Goal: Task Accomplishment & Management: Manage account settings

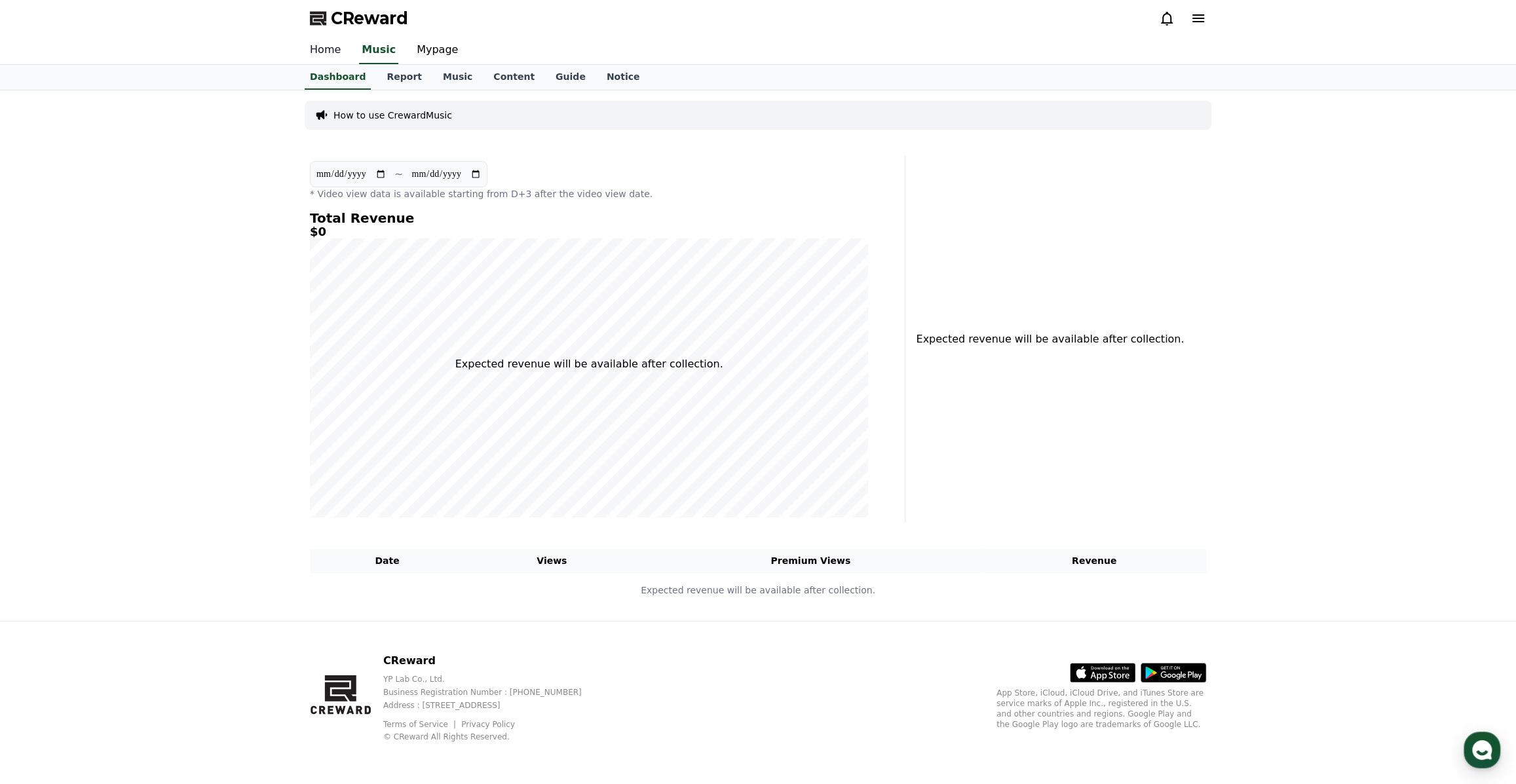
click at [320, 48] on link "Home" at bounding box center [325, 51] width 52 height 28
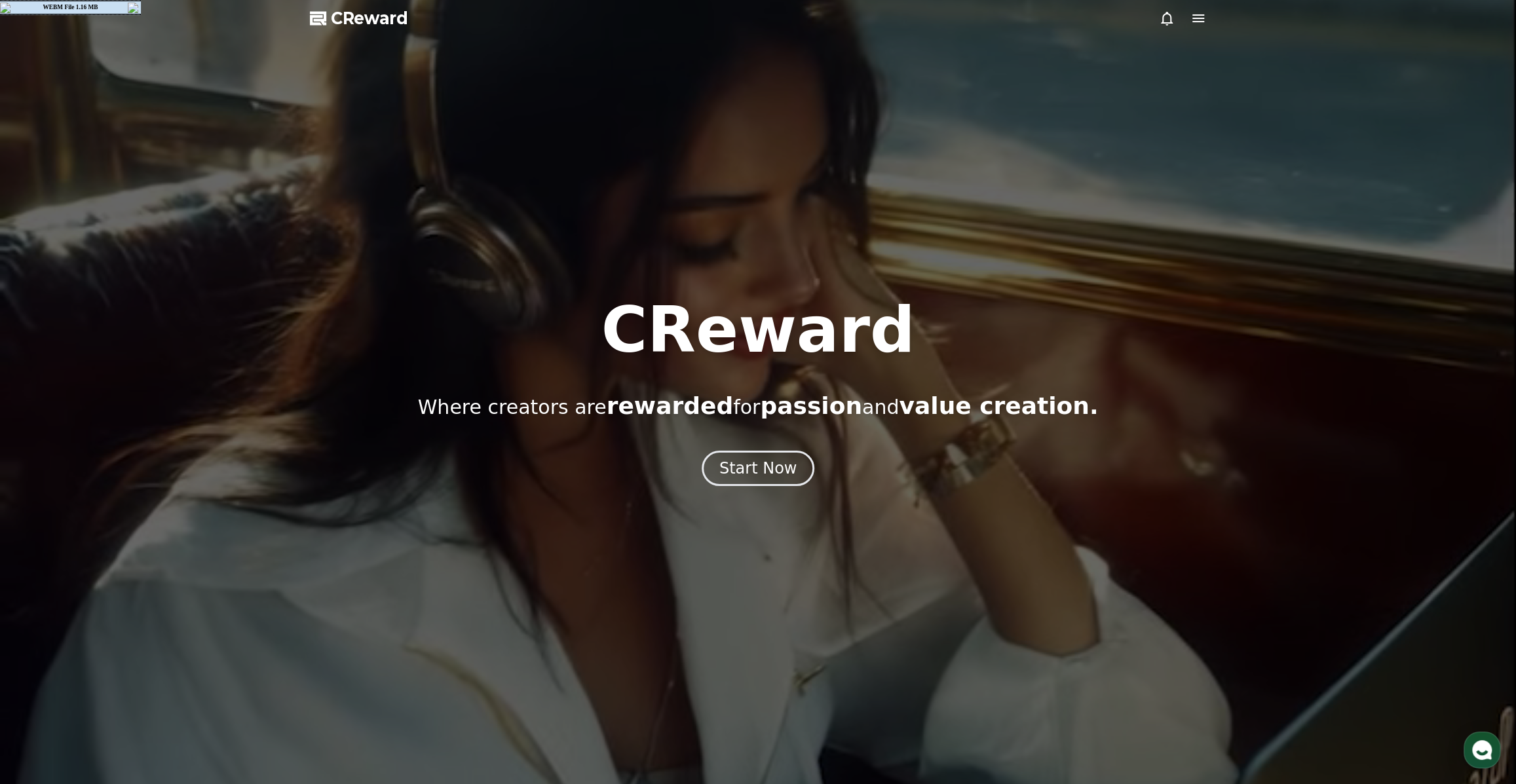
click at [1191, 20] on icon at bounding box center [1198, 18] width 16 height 16
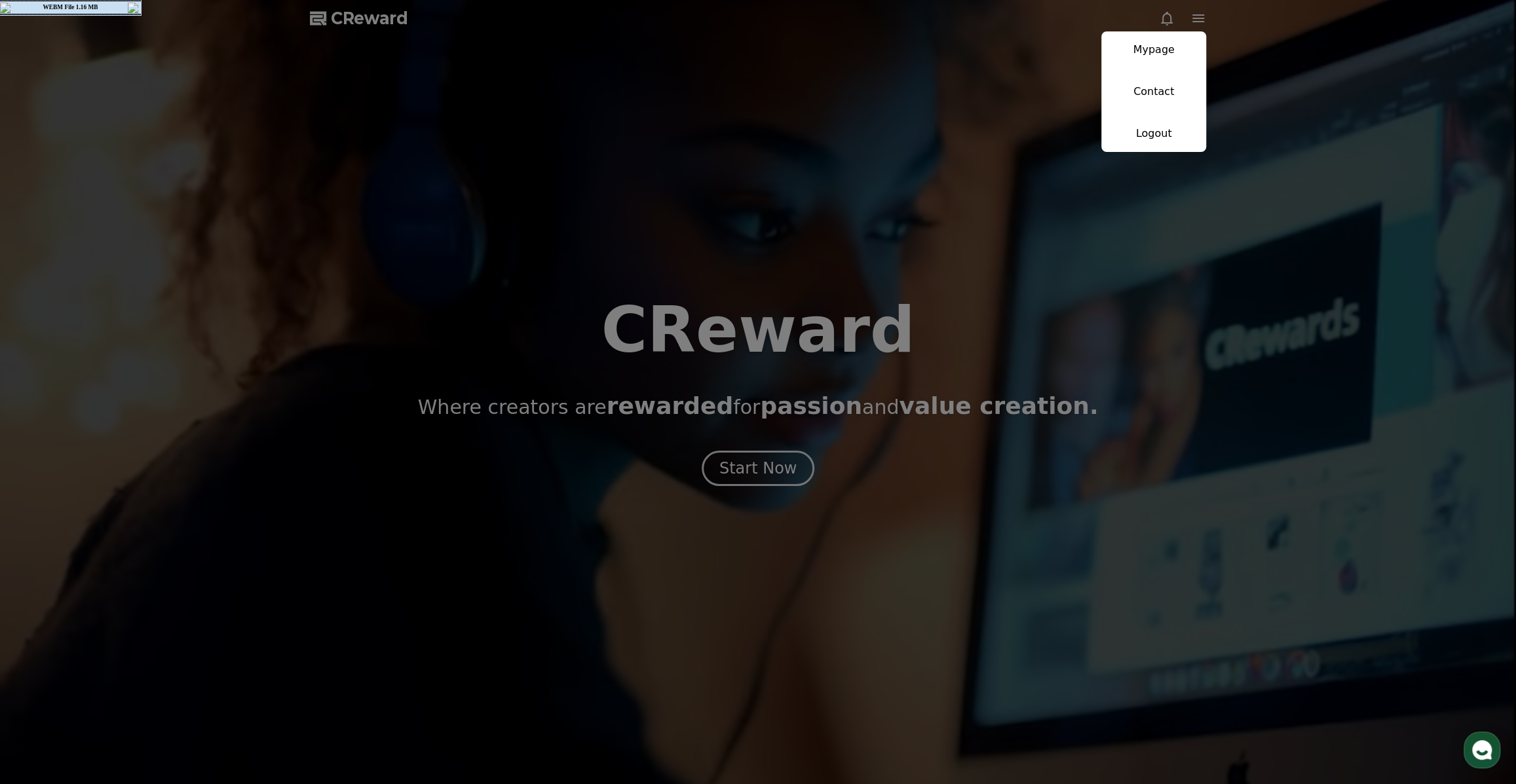
click at [1191, 19] on button "close" at bounding box center [758, 392] width 1516 height 784
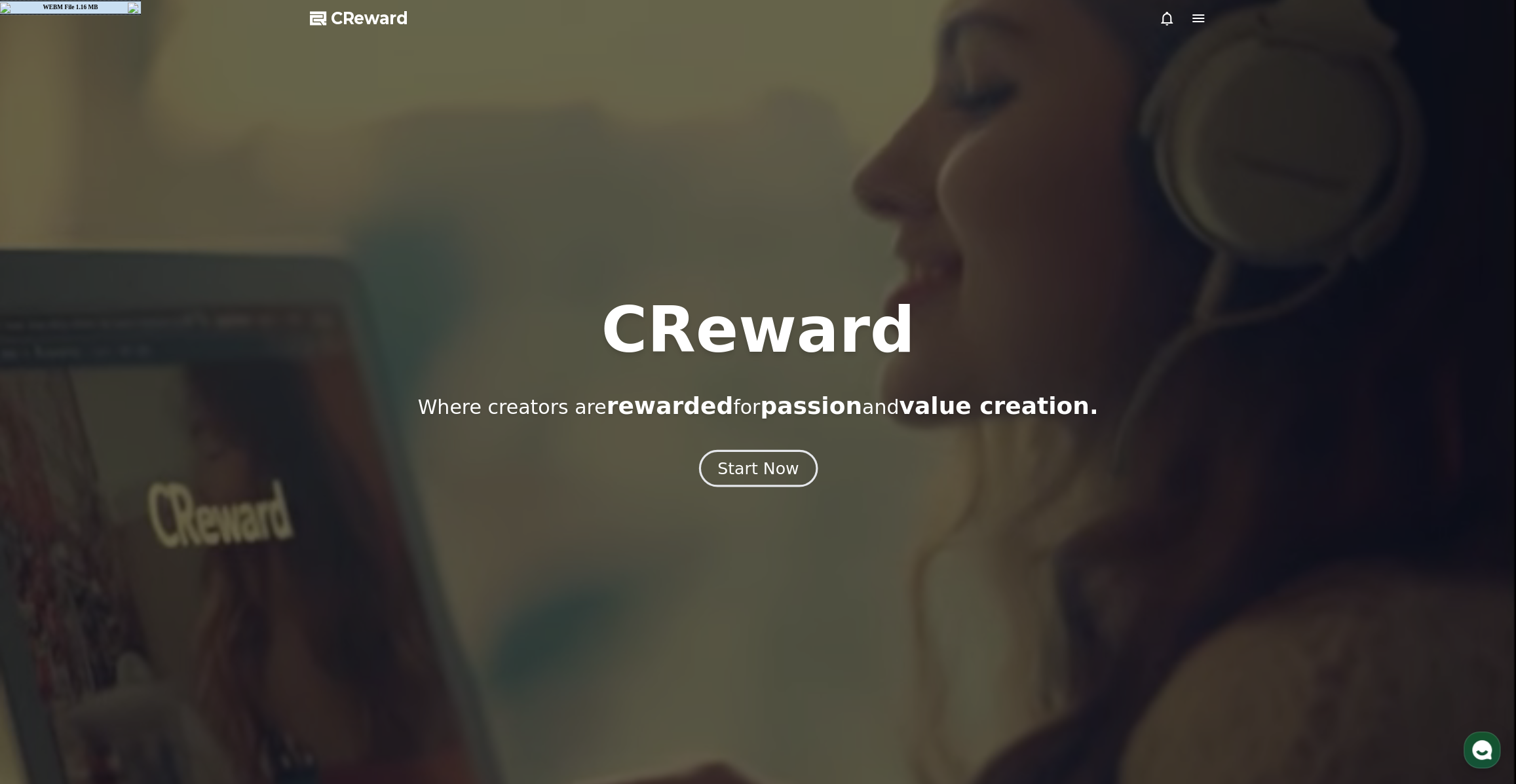
click at [781, 471] on div "Start Now" at bounding box center [758, 468] width 81 height 22
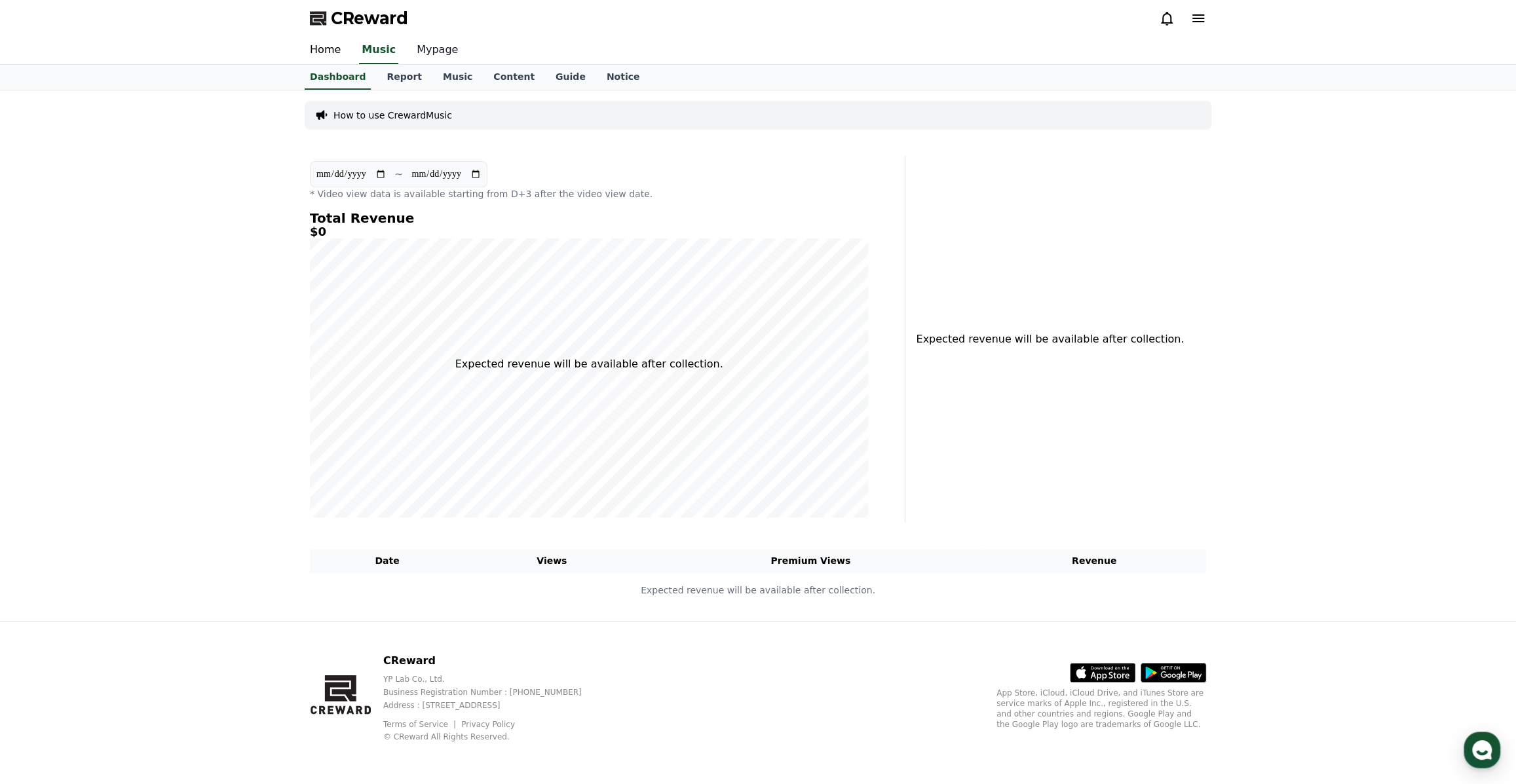
click at [429, 47] on link "Mypage" at bounding box center [437, 51] width 62 height 28
select select "**********"
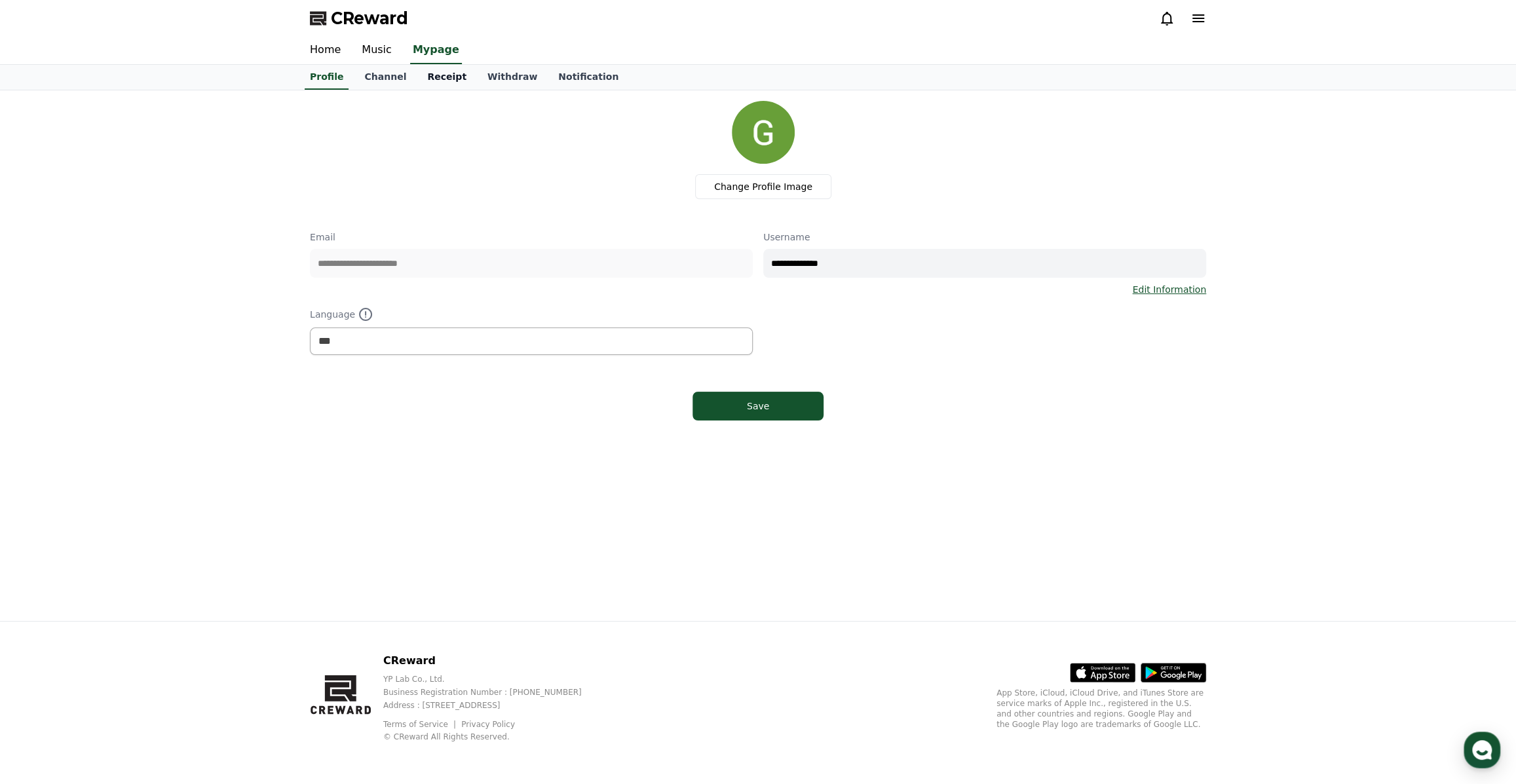
click at [421, 78] on link "Receipt" at bounding box center [447, 77] width 60 height 25
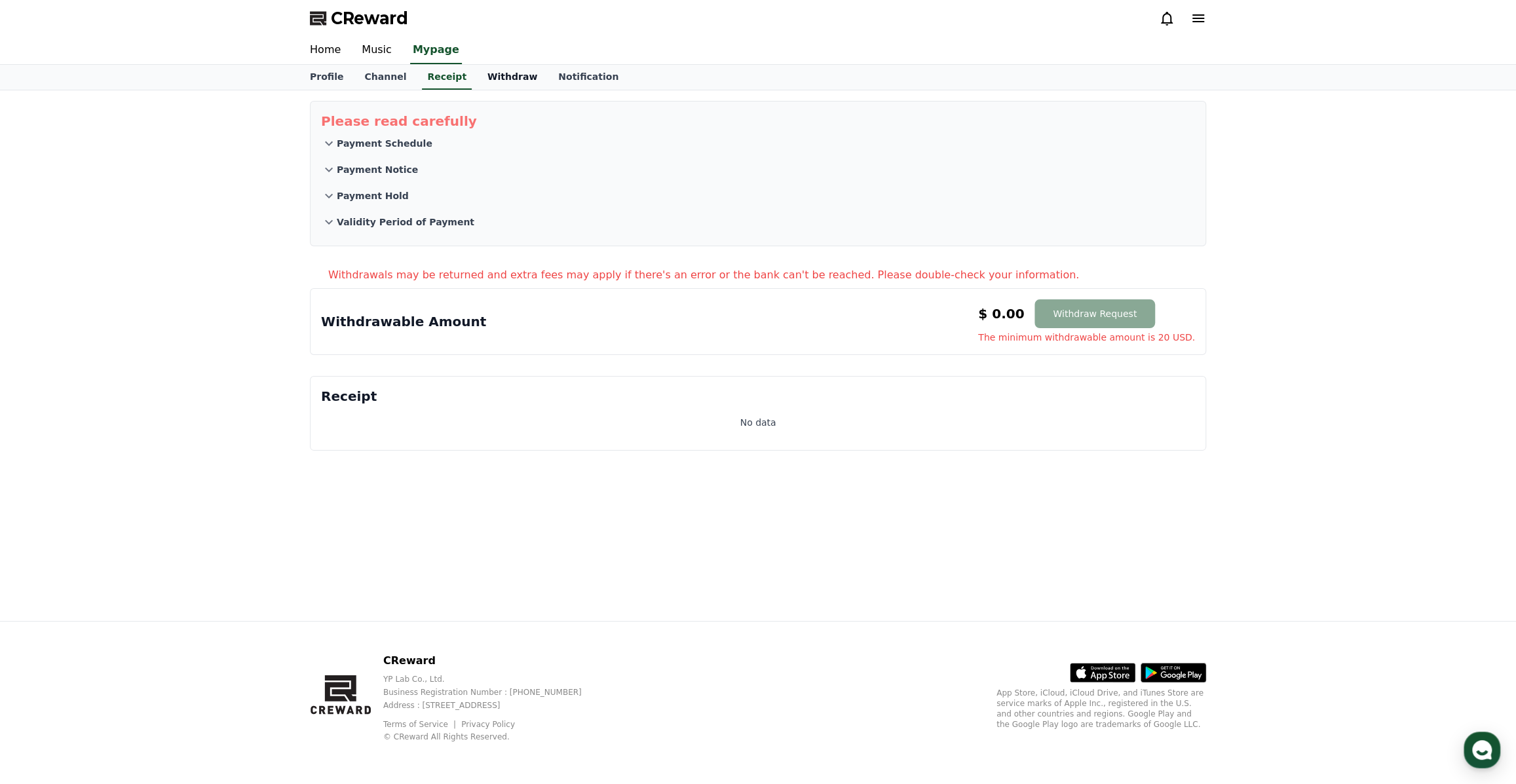
click at [495, 76] on link "Withdraw" at bounding box center [512, 77] width 71 height 25
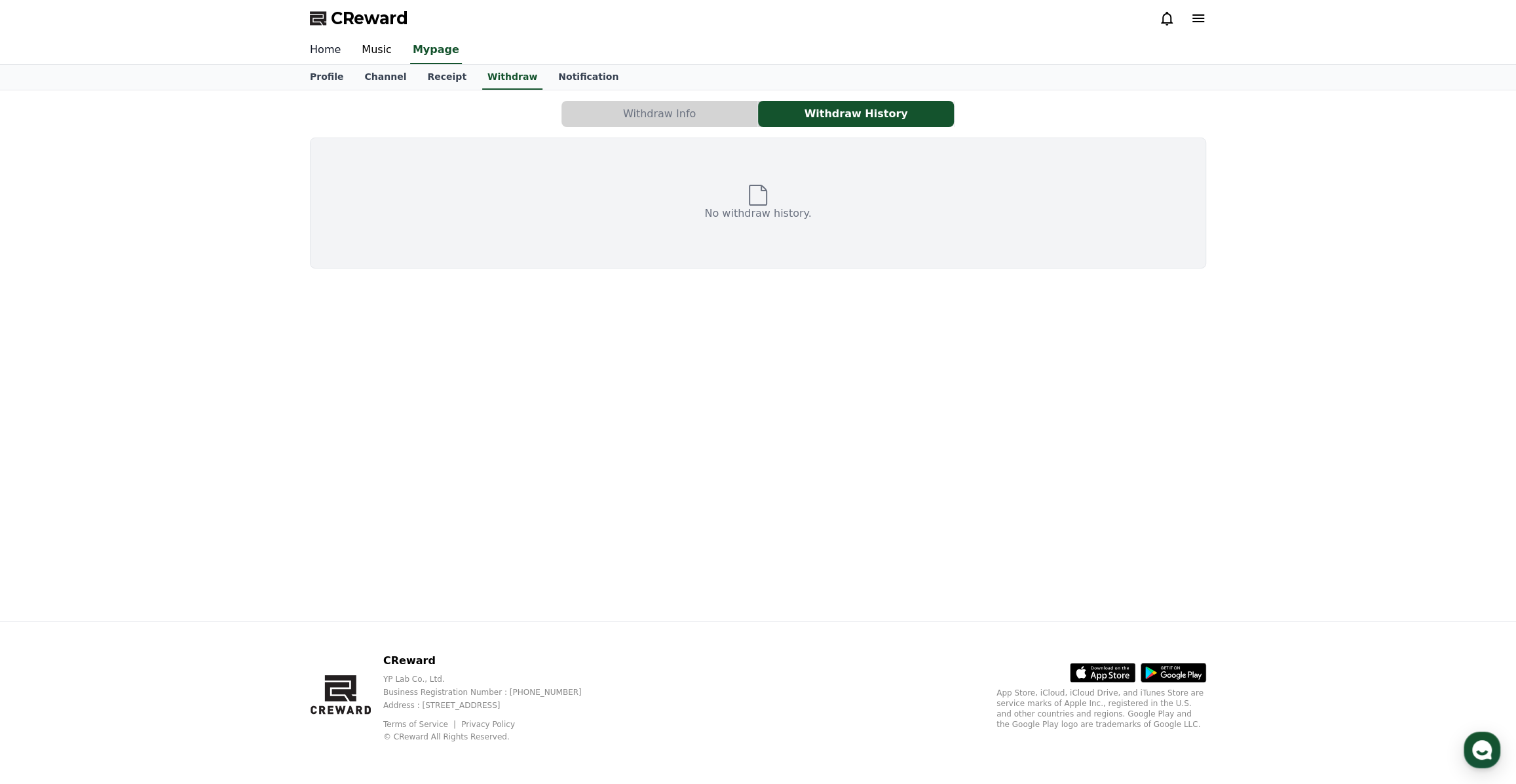
click at [320, 53] on link "Home" at bounding box center [325, 51] width 52 height 28
